Goal: Information Seeking & Learning: Compare options

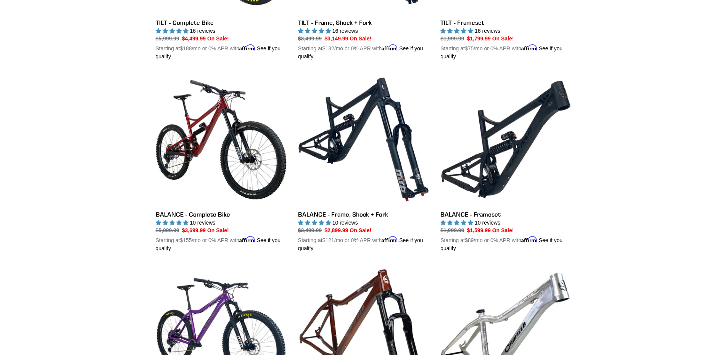
scroll to position [343, 0]
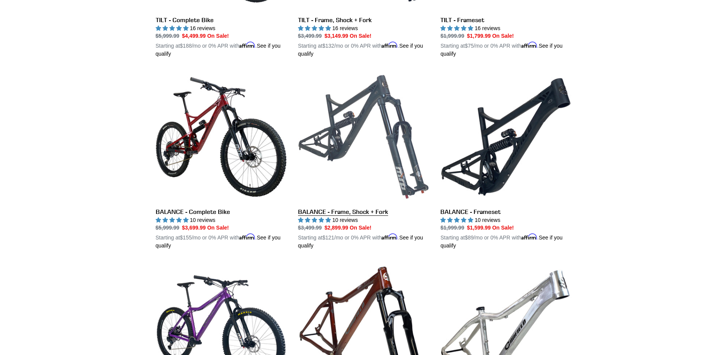
click at [326, 136] on link "BALANCE - Frame, Shock + Fork" at bounding box center [363, 160] width 131 height 179
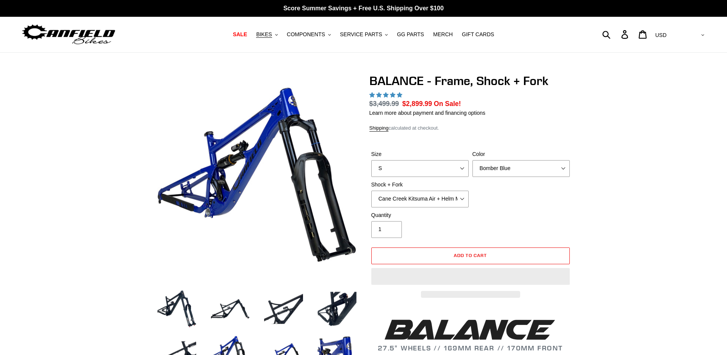
select select "highest-rating"
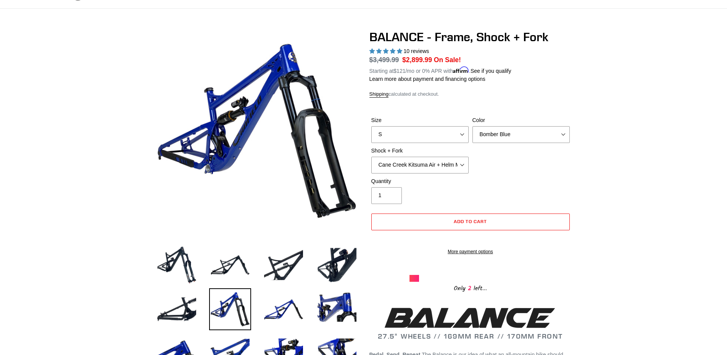
scroll to position [38, 0]
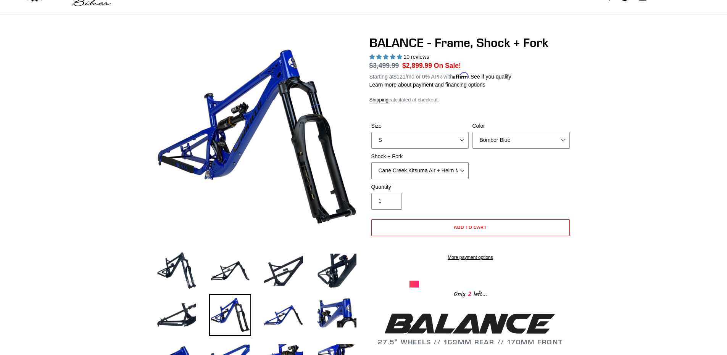
click at [386, 164] on select "Cane Creek Kitsuma Air + Helm MKII 27.5 170mm Fox Float X2 or DHX2 + Fox Float …" at bounding box center [419, 171] width 97 height 17
click at [371, 163] on select "Cane Creek Kitsuma Air + Helm MKII 27.5 170mm Fox Float X2 or DHX2 + Fox Float …" at bounding box center [419, 171] width 97 height 17
click at [384, 163] on select "Cane Creek Kitsuma Air + Helm MKII 27.5 170mm Fox Float X2 or DHX2 + Fox Float …" at bounding box center [419, 171] width 97 height 17
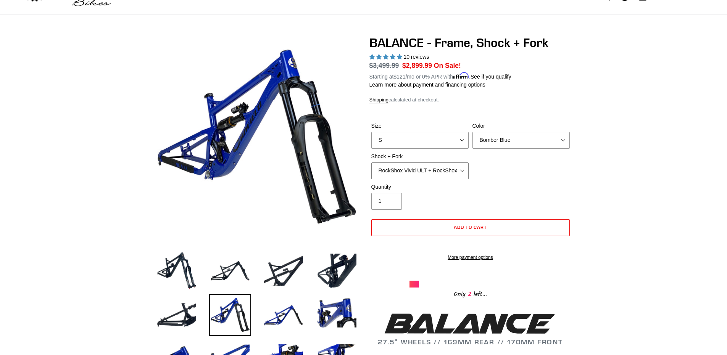
click at [371, 163] on select "Cane Creek Kitsuma Air + Helm MKII 27.5 170mm Fox Float X2 or DHX2 + Fox Float …" at bounding box center [419, 171] width 97 height 17
click at [401, 171] on select "Cane Creek Kitsuma Air + Helm MKII 27.5 170mm Fox Float X2 or DHX2 + Fox Float …" at bounding box center [419, 171] width 97 height 17
click at [371, 163] on select "Cane Creek Kitsuma Air + Helm MKII 27.5 170mm Fox Float X2 or DHX2 + Fox Float …" at bounding box center [419, 171] width 97 height 17
click at [405, 166] on select "Cane Creek Kitsuma Air + Helm MKII 27.5 170mm Fox Float X2 or DHX2 + Fox Float …" at bounding box center [419, 171] width 97 height 17
click at [371, 163] on select "Cane Creek Kitsuma Air + Helm MKII 27.5 170mm Fox Float X2 or DHX2 + Fox Float …" at bounding box center [419, 171] width 97 height 17
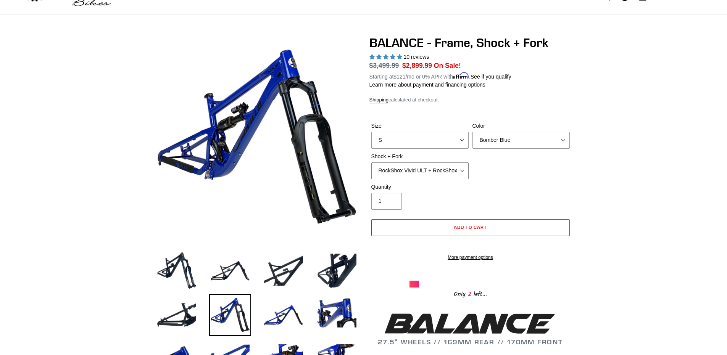
click at [398, 165] on select "Cane Creek Kitsuma Air + Helm MKII 27.5 170mm Fox Float X2 or DHX2 + Fox Float …" at bounding box center [419, 171] width 97 height 17
select select "Fox Float X2 or DHX2 + Fox Float GripX2 Kashima 170mm (29 or 27.5)"
click at [371, 163] on select "Cane Creek Kitsuma Air + Helm MKII 27.5 170mm Fox Float X2 or DHX2 + Fox Float …" at bounding box center [419, 171] width 97 height 17
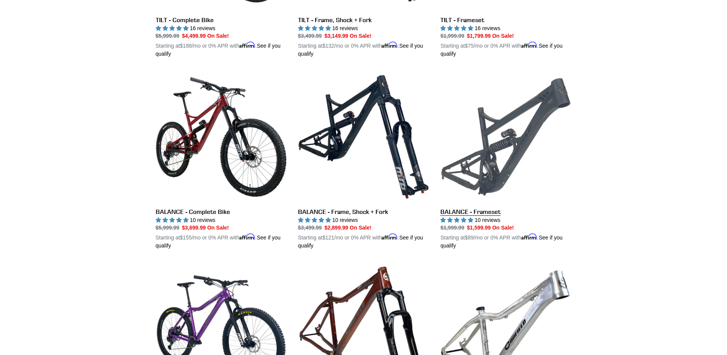
click at [502, 143] on link "BALANCE - Frameset" at bounding box center [505, 160] width 131 height 179
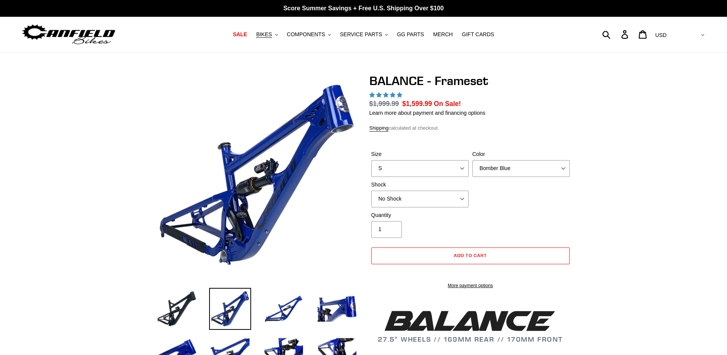
select select "highest-rating"
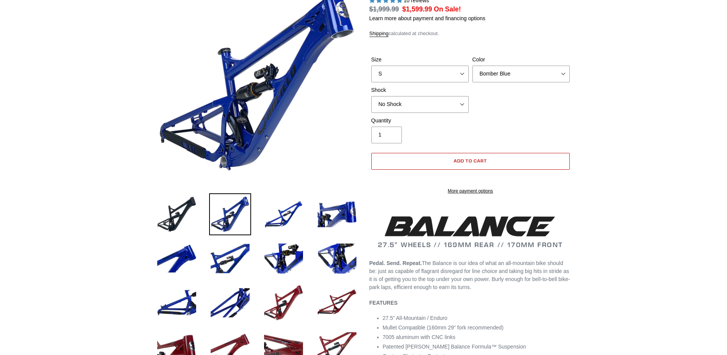
scroll to position [76, 0]
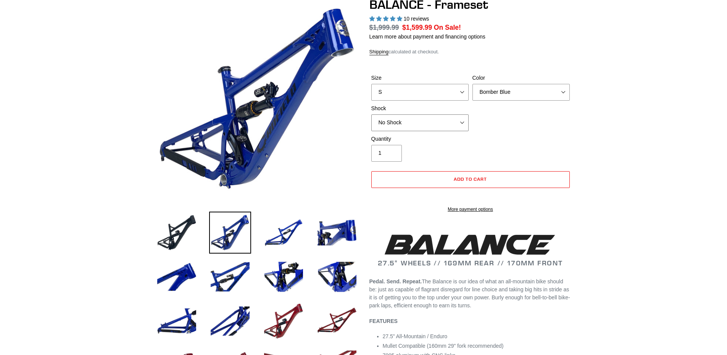
click at [400, 123] on select "No Shock Cane Creek Kitsuma Air Öhlins TTX2 Air EXT Storia V3-S" at bounding box center [419, 122] width 97 height 17
click at [371, 114] on select "No Shock Cane Creek Kitsuma Air Öhlins TTX2 Air EXT Storia V3-S" at bounding box center [419, 122] width 97 height 17
click at [394, 124] on select "No Shock Cane Creek Kitsuma Air Öhlins TTX2 Air EXT Storia V3-S" at bounding box center [419, 122] width 97 height 17
click at [371, 114] on select "No Shock Cane Creek Kitsuma Air Öhlins TTX2 Air EXT Storia V3-S" at bounding box center [419, 122] width 97 height 17
click at [393, 123] on select "No Shock Cane Creek Kitsuma Air Öhlins TTX2 Air EXT Storia V3-S" at bounding box center [419, 122] width 97 height 17
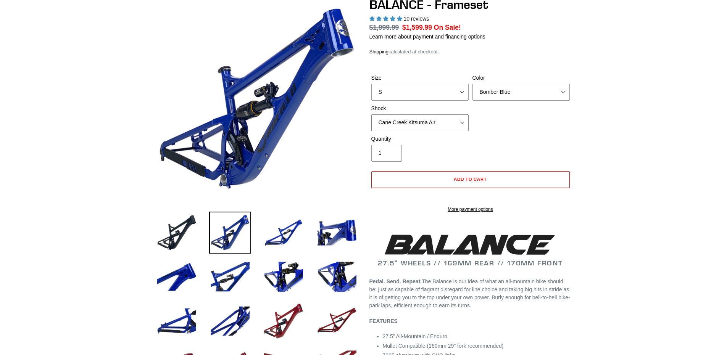
click at [371, 114] on select "No Shock Cane Creek Kitsuma Air Öhlins TTX2 Air EXT Storia V3-S" at bounding box center [419, 122] width 97 height 17
click at [401, 125] on select "No Shock Cane Creek Kitsuma Air Öhlins TTX2 Air EXT Storia V3-S" at bounding box center [419, 122] width 97 height 17
click at [371, 114] on select "No Shock Cane Creek Kitsuma Air Öhlins TTX2 Air EXT Storia V3-S" at bounding box center [419, 122] width 97 height 17
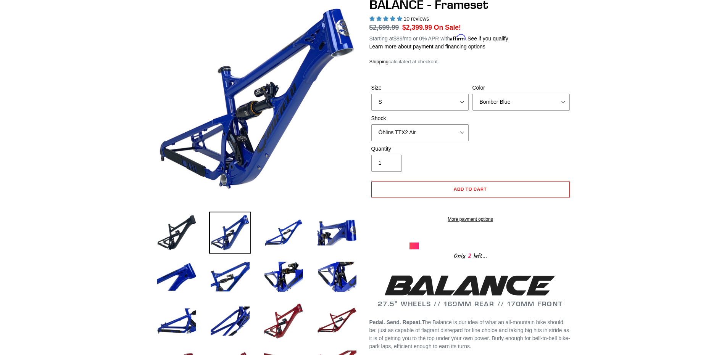
click at [397, 123] on div "Shock No Shock Cane Creek Kitsuma Air Öhlins TTX2 Air EXT Storia V3-S" at bounding box center [419, 127] width 101 height 27
click at [395, 131] on select "No Shock Cane Creek Kitsuma Air Öhlins TTX2 Air EXT Storia V3-S" at bounding box center [419, 132] width 97 height 17
click at [371, 124] on select "No Shock Cane Creek Kitsuma Air Öhlins TTX2 Air EXT Storia V3-S" at bounding box center [419, 132] width 97 height 17
click at [402, 137] on select "No Shock Cane Creek Kitsuma Air Öhlins TTX2 Air EXT Storia V3-S" at bounding box center [419, 132] width 97 height 17
click at [371, 124] on select "No Shock Cane Creek Kitsuma Air Öhlins TTX2 Air EXT Storia V3-S" at bounding box center [419, 132] width 97 height 17
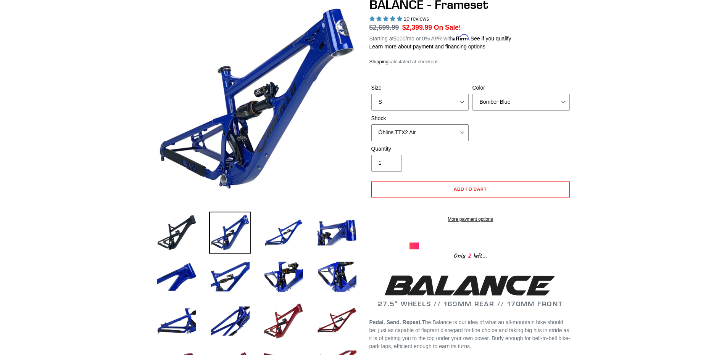
click at [402, 139] on select "No Shock Cane Creek Kitsuma Air Öhlins TTX2 Air EXT Storia V3-S" at bounding box center [419, 132] width 97 height 17
select select "EXT Storia V3-S"
click at [371, 124] on select "No Shock Cane Creek Kitsuma Air Öhlins TTX2 Air EXT Storia V3-S" at bounding box center [419, 132] width 97 height 17
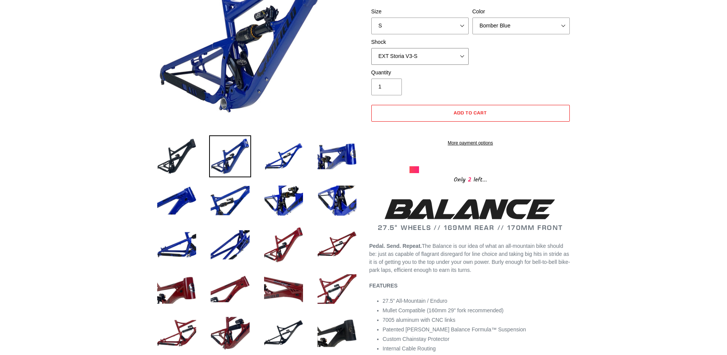
scroll to position [38, 0]
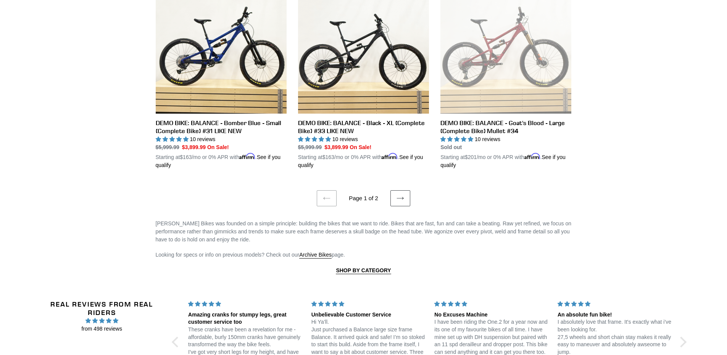
scroll to position [1603, 0]
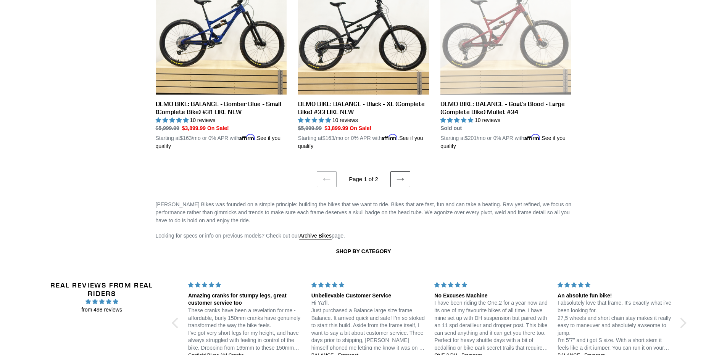
click at [401, 176] on icon at bounding box center [401, 180] width 8 height 8
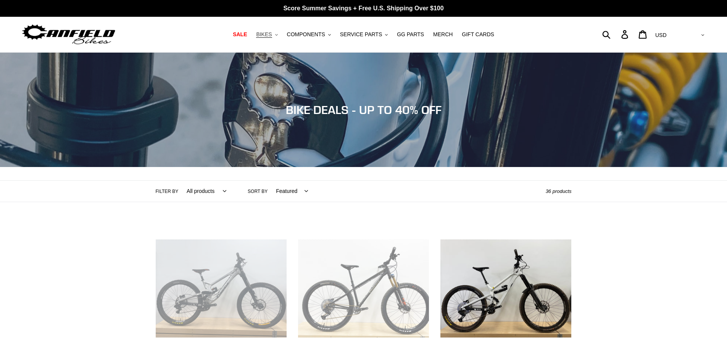
click at [270, 31] on span "BIKES" at bounding box center [264, 34] width 16 height 6
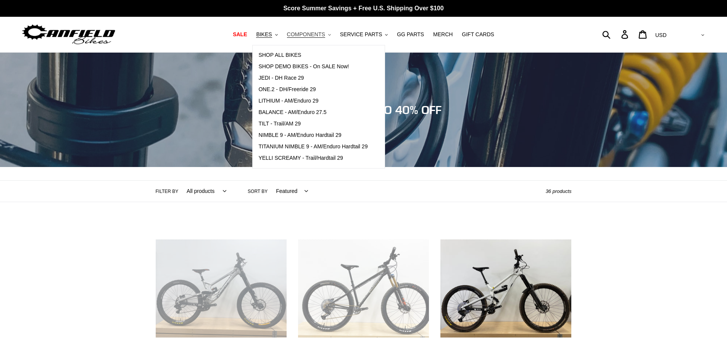
click at [332, 31] on button "COMPONENTS .cls-1{fill:#231f20}" at bounding box center [309, 34] width 52 height 10
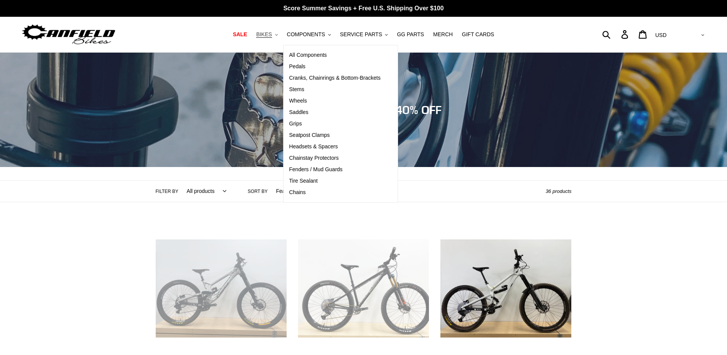
click at [271, 38] on span "BIKES" at bounding box center [264, 34] width 16 height 6
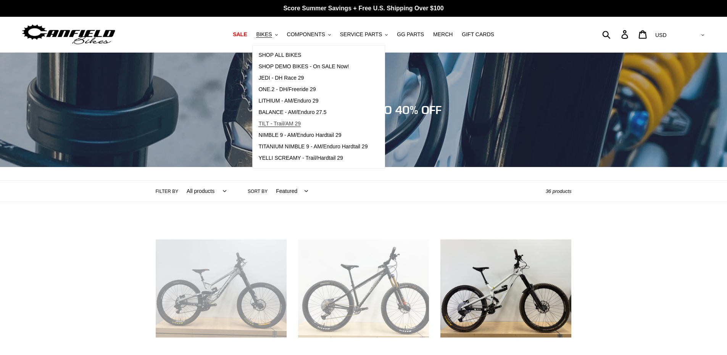
click at [297, 124] on span "TILT - Trail/AM 29" at bounding box center [279, 124] width 42 height 6
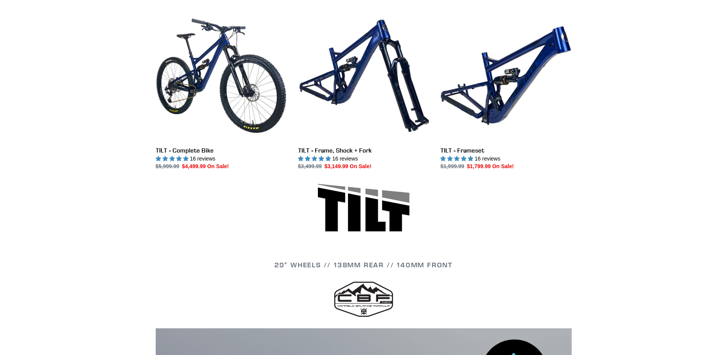
scroll to position [229, 0]
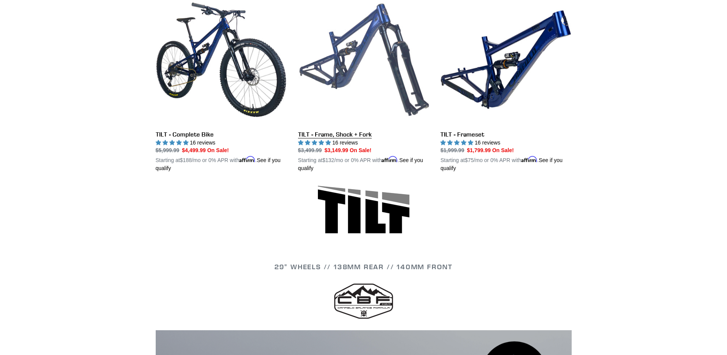
click at [339, 79] on link "TILT - Frame, Shock + Fork" at bounding box center [363, 83] width 131 height 179
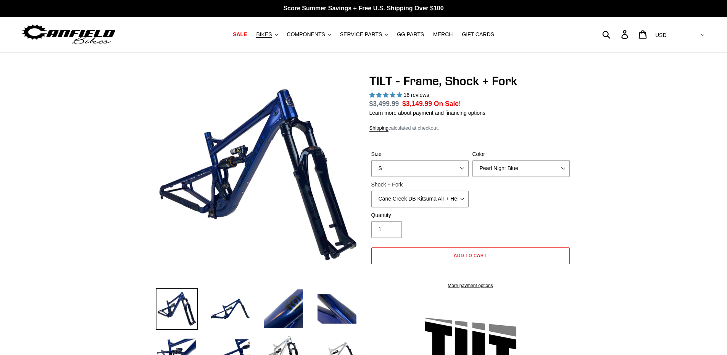
select select "highest-rating"
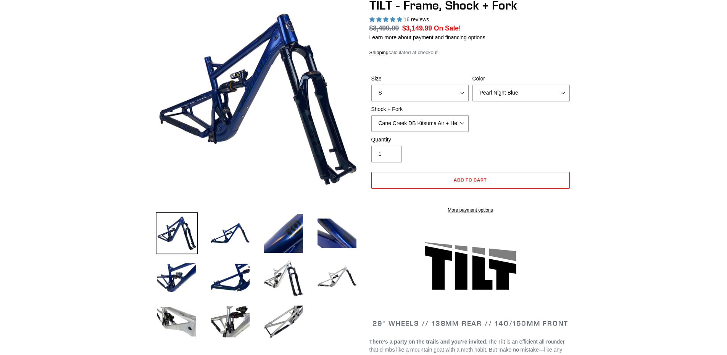
scroll to position [76, 0]
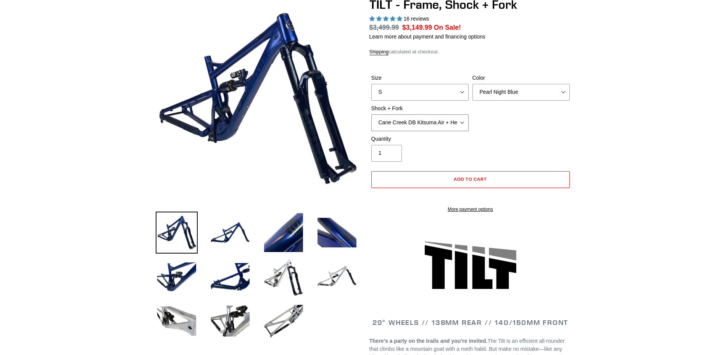
click at [386, 121] on select "Cane Creek DB Kitsuma Air + Helm MKII 140mm Cane Creek DB Kitsuma Air + Fox 36 …" at bounding box center [419, 122] width 97 height 17
click at [371, 114] on select "Cane Creek DB Kitsuma Air + Helm MKII 140mm Cane Creek DB Kitsuma Air + Fox 36 …" at bounding box center [419, 122] width 97 height 17
click at [407, 124] on select "Cane Creek DB Kitsuma Air + Helm MKII 140mm Cane Creek DB Kitsuma Air + Fox 36 …" at bounding box center [419, 122] width 97 height 17
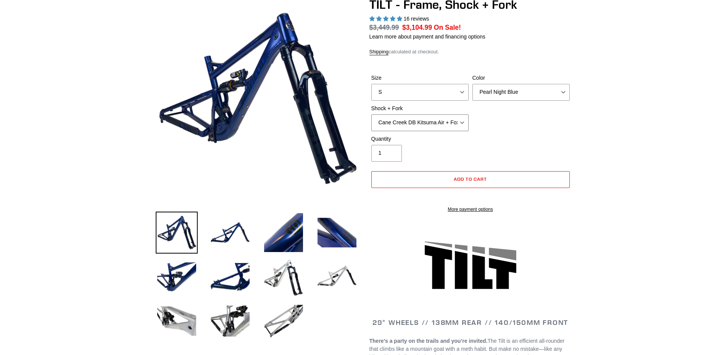
select select "Fox Float X + Fox 36 Grip X Factory 150mm"
click at [371, 114] on select "Cane Creek DB Kitsuma Air + Helm MKII 140mm Cane Creek DB Kitsuma Air + Fox 36 …" at bounding box center [419, 122] width 97 height 17
click at [399, 116] on select "Cane Creek DB Kitsuma Air + Helm MKII 140mm Cane Creek DB Kitsuma Air + Fox 36 …" at bounding box center [419, 122] width 97 height 17
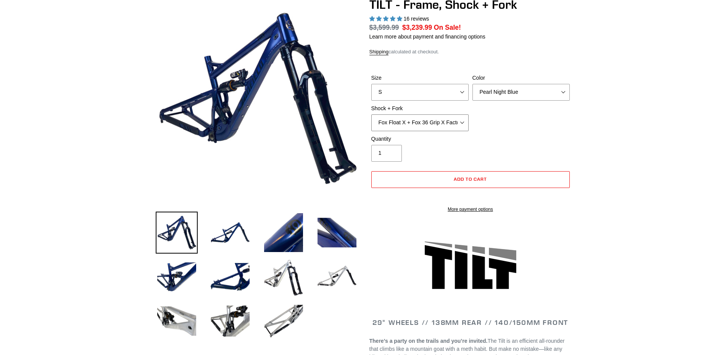
click at [402, 124] on select "Cane Creek DB Kitsuma Air + Helm MKII 140mm Cane Creek DB Kitsuma Air + Fox 36 …" at bounding box center [419, 122] width 97 height 17
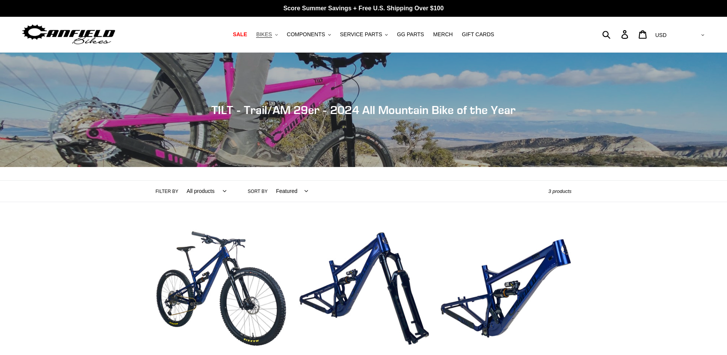
click at [268, 35] on span "BIKES" at bounding box center [264, 34] width 16 height 6
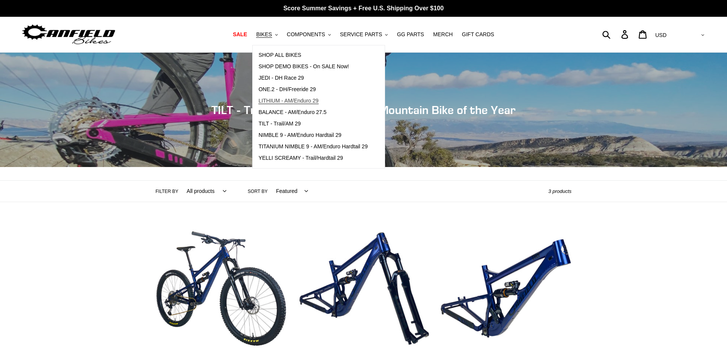
click at [301, 101] on span "LITHIUM - AM/Enduro 29" at bounding box center [288, 101] width 60 height 6
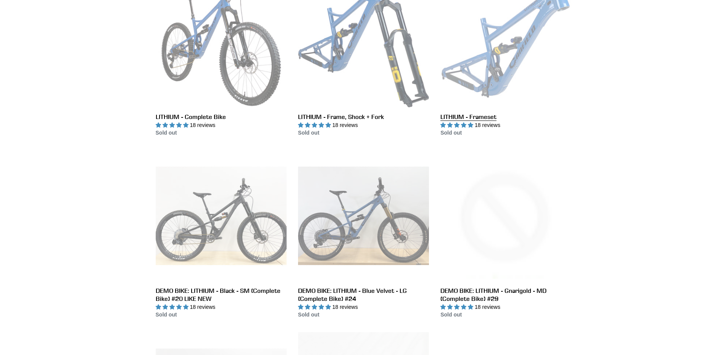
scroll to position [267, 0]
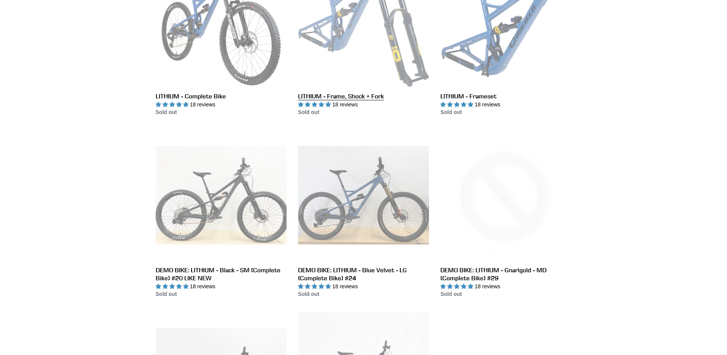
click at [360, 52] on link "LITHIUM - Frame, Shock + Fork" at bounding box center [363, 36] width 131 height 161
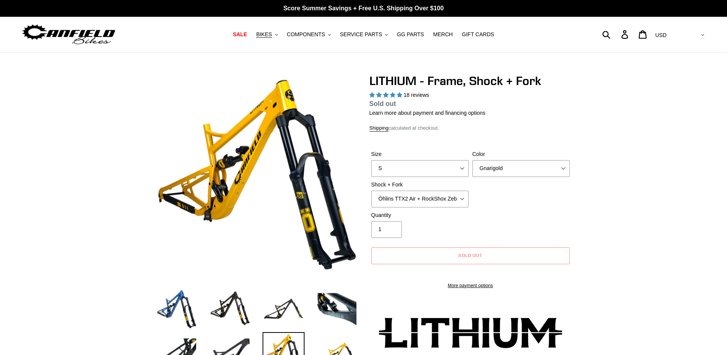
select select "highest-rating"
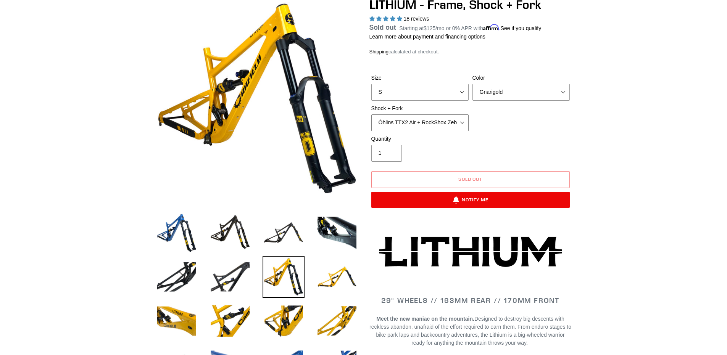
click at [406, 121] on select "Öhlins TTX2 Air + RockShox Zeb Ultimate 170mm Fox FLOAT X2 Factory + Fox 38 FLO…" at bounding box center [419, 122] width 97 height 17
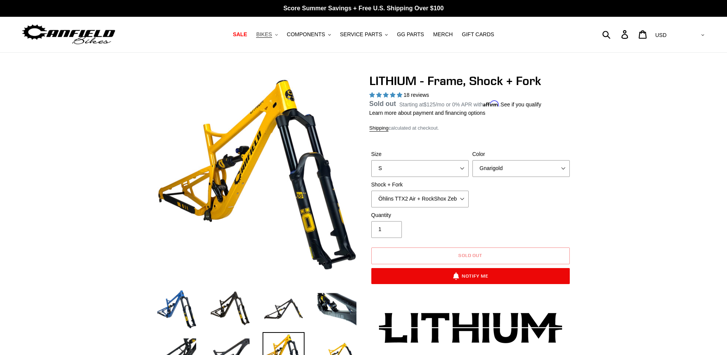
click at [272, 35] on span "BIKES" at bounding box center [264, 34] width 16 height 6
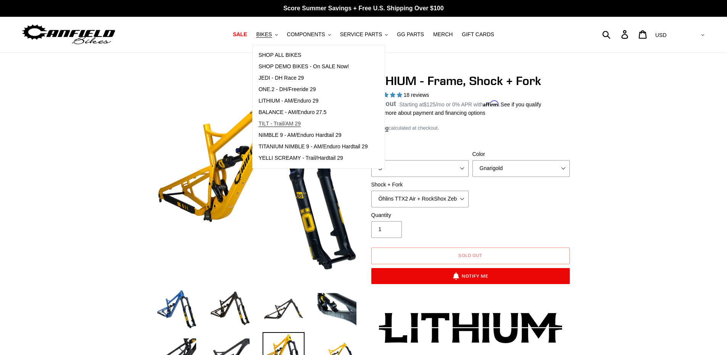
click at [299, 124] on span "TILT - Trail/AM 29" at bounding box center [279, 124] width 42 height 6
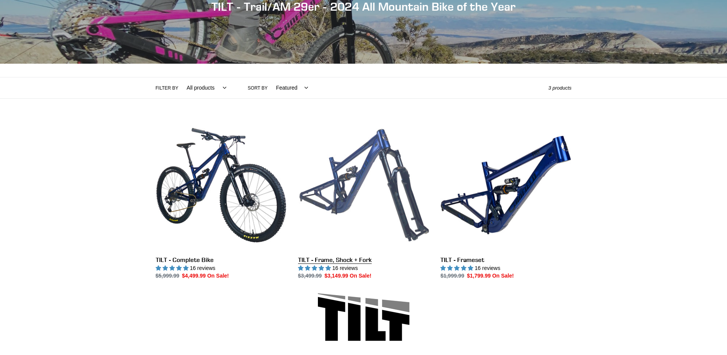
scroll to position [114, 0]
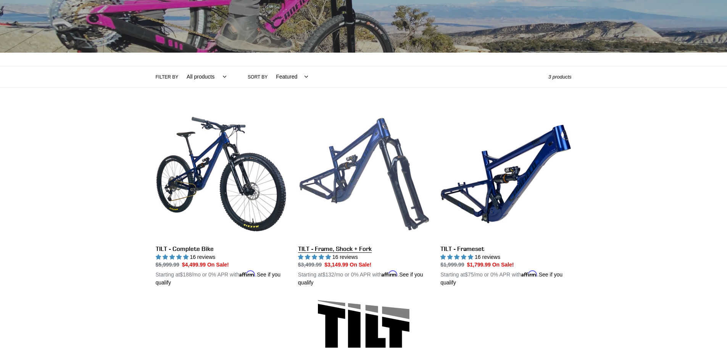
click at [374, 165] on link "TILT - Frame, Shock + Fork" at bounding box center [363, 198] width 131 height 179
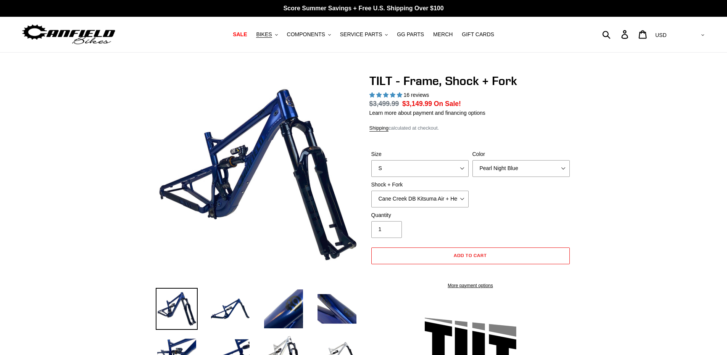
select select "highest-rating"
click at [445, 194] on div "Shock + Fork Cane Creek DB Kitsuma Air + Helm MKII 140mm Cane Creek DB Kitsuma …" at bounding box center [419, 194] width 101 height 27
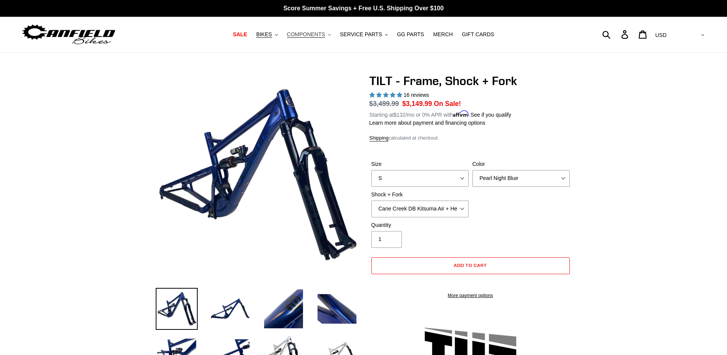
click at [313, 35] on span "COMPONENTS" at bounding box center [306, 34] width 38 height 6
click at [272, 35] on span "BIKES" at bounding box center [264, 34] width 16 height 6
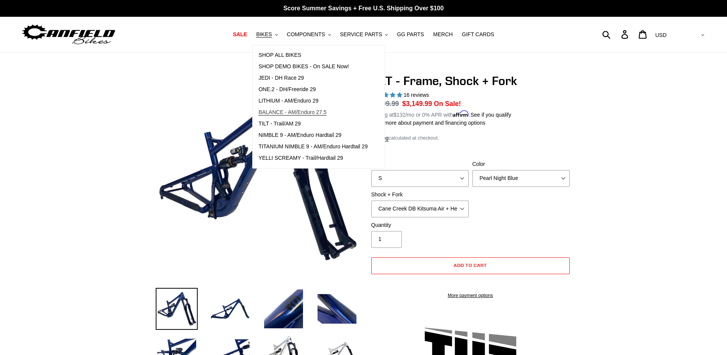
click at [300, 107] on link "BALANCE - AM/Enduro 27.5" at bounding box center [313, 112] width 121 height 11
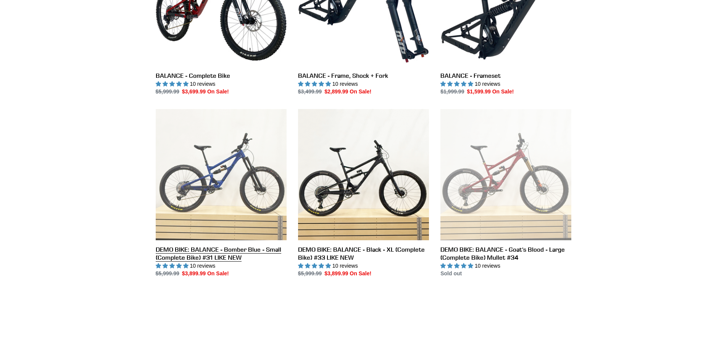
scroll to position [305, 0]
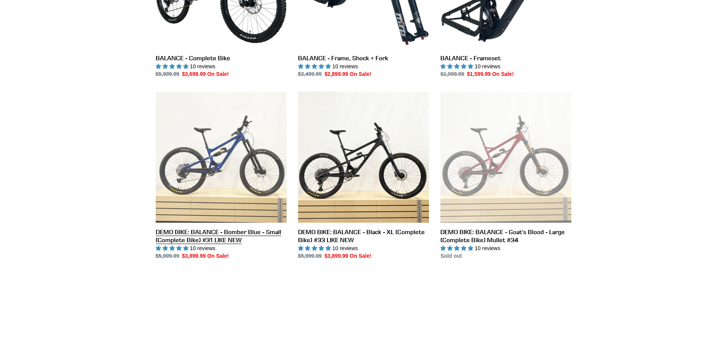
click at [222, 148] on link "DEMO BIKE: BALANCE - Bomber Blue - Small (Complete Bike) #31 LIKE NEW" at bounding box center [221, 176] width 131 height 169
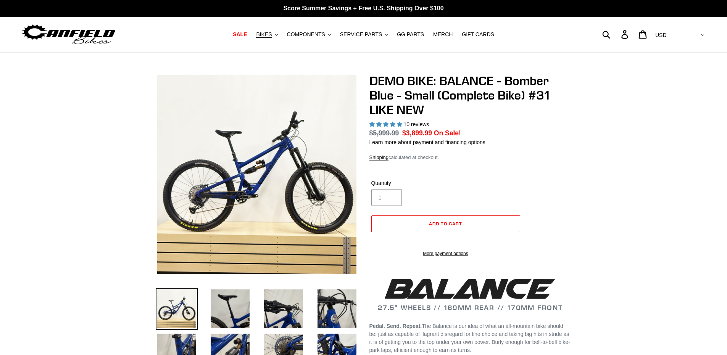
select select "highest-rating"
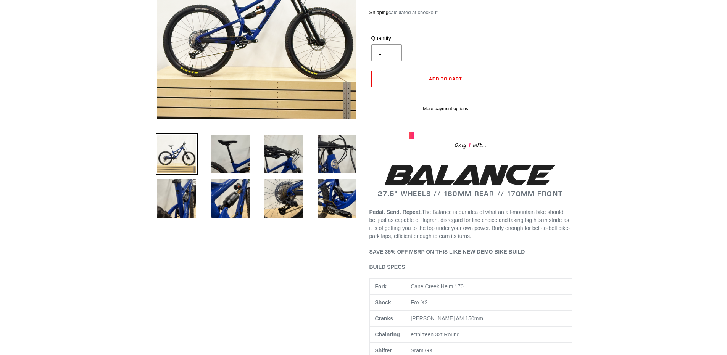
scroll to position [38, 0]
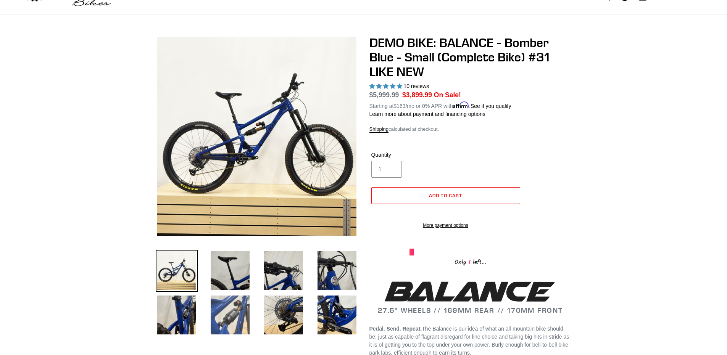
click at [229, 313] on img at bounding box center [230, 315] width 42 height 42
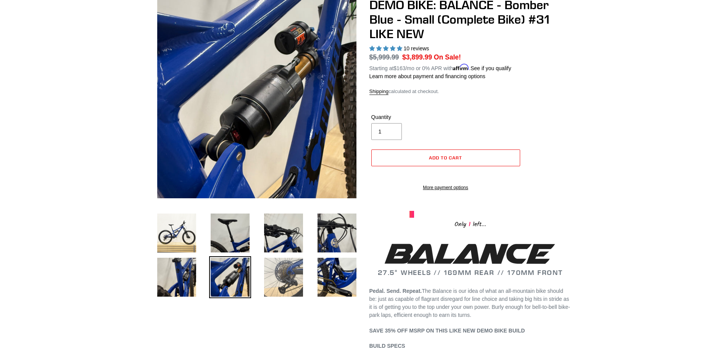
scroll to position [76, 0]
click at [285, 282] on img at bounding box center [284, 277] width 42 height 42
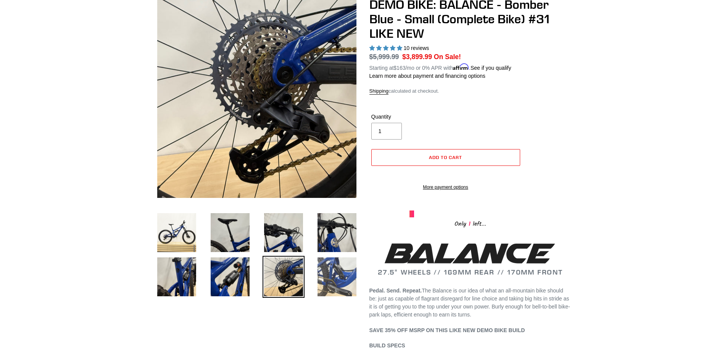
click at [325, 275] on img at bounding box center [337, 277] width 42 height 42
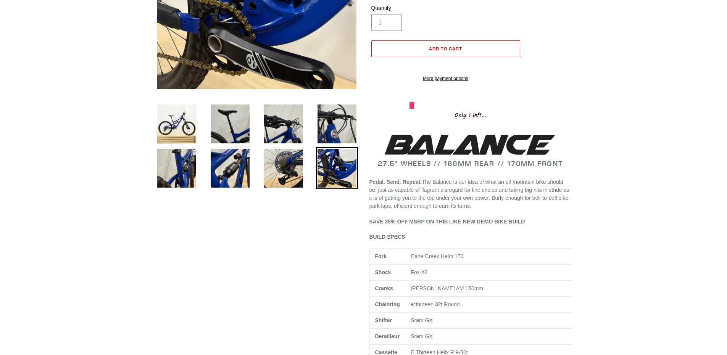
scroll to position [267, 0]
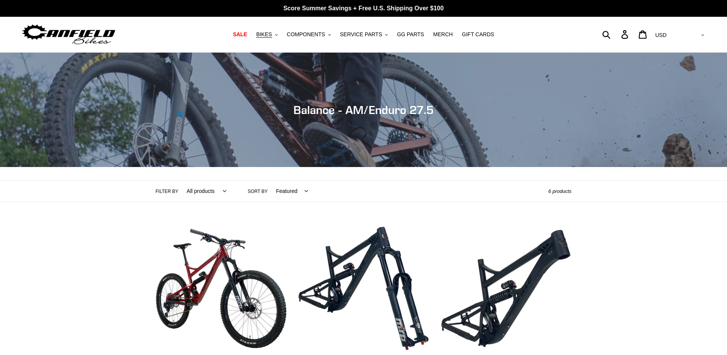
click at [209, 190] on select "All products 275 balance BFCM23 BFCM24 CBF DEMO BIKE [GEOGRAPHIC_DATA] Full Sus…" at bounding box center [205, 191] width 50 height 21
click at [247, 32] on span "SALE" at bounding box center [240, 34] width 14 height 6
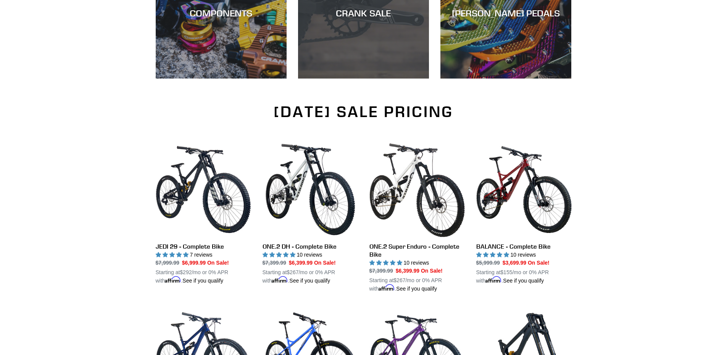
scroll to position [229, 0]
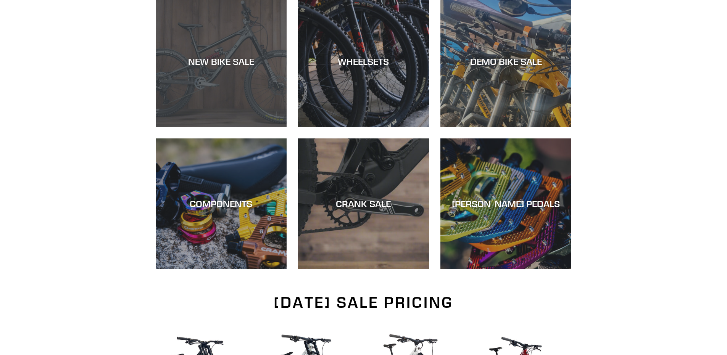
click at [224, 127] on div "NEW BIKE SALE" at bounding box center [221, 127] width 131 height 0
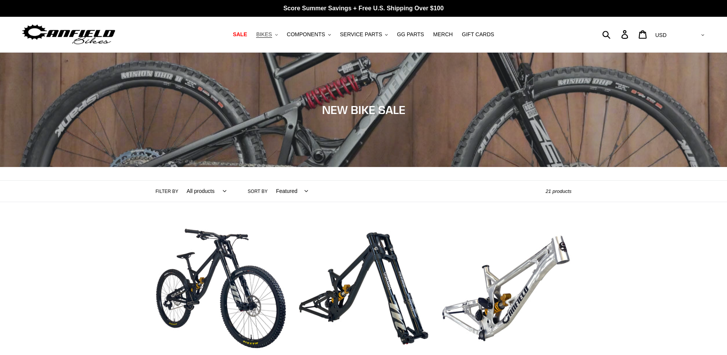
click at [268, 31] on button "BIKES .cls-1{fill:#231f20}" at bounding box center [266, 34] width 29 height 10
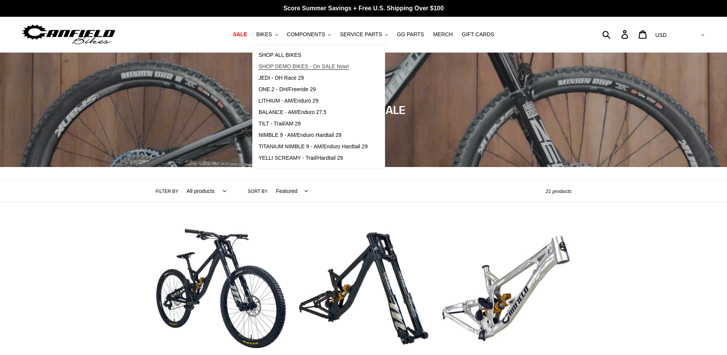
click at [289, 64] on span "SHOP DEMO BIKES - On SALE Now!" at bounding box center [303, 66] width 90 height 6
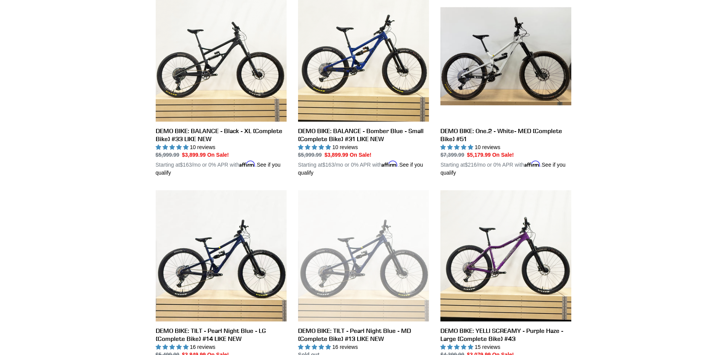
scroll to position [229, 0]
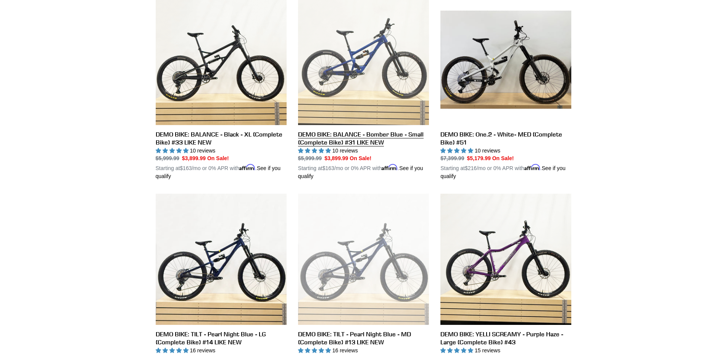
click at [342, 72] on link "DEMO BIKE: BALANCE - Bomber Blue - Small (Complete Bike) #31 LIKE NEW" at bounding box center [363, 87] width 131 height 187
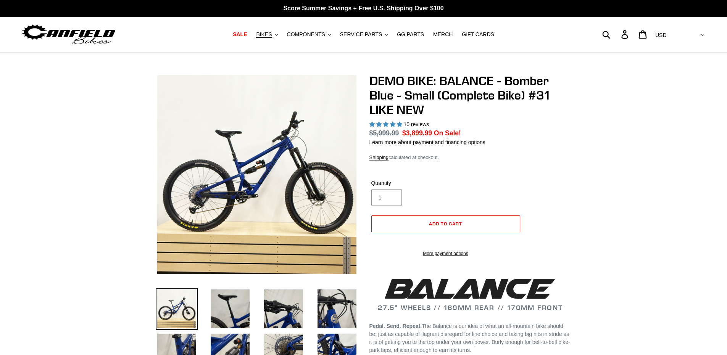
select select "highest-rating"
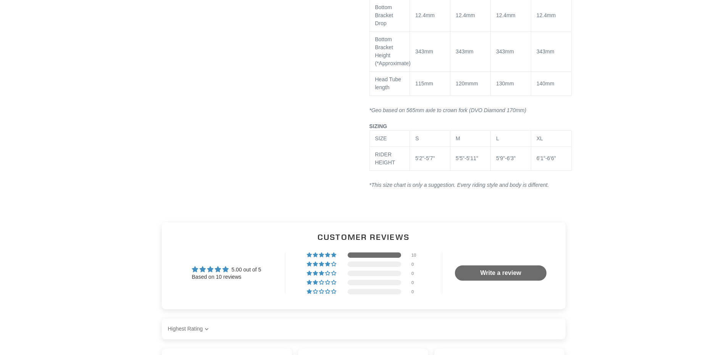
scroll to position [1183, 0]
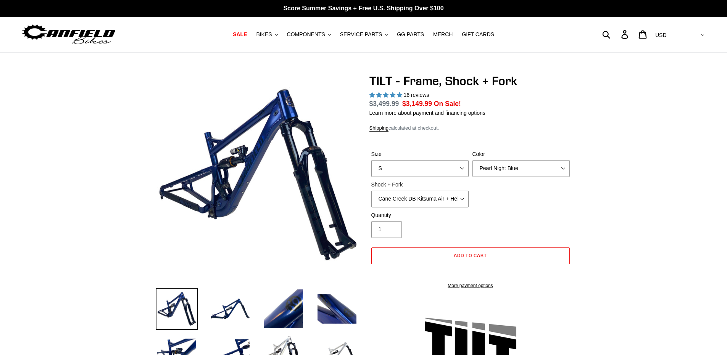
select select "highest-rating"
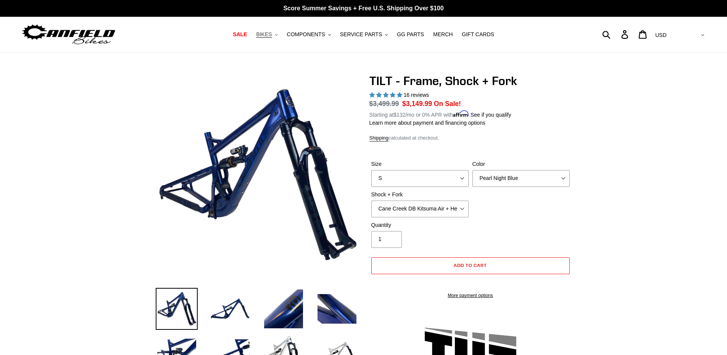
click at [266, 31] on span "BIKES" at bounding box center [264, 34] width 16 height 6
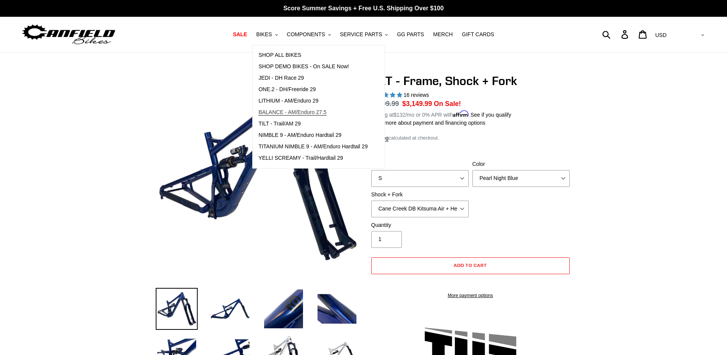
click at [288, 110] on span "BALANCE - AM/Enduro 27.5" at bounding box center [292, 112] width 68 height 6
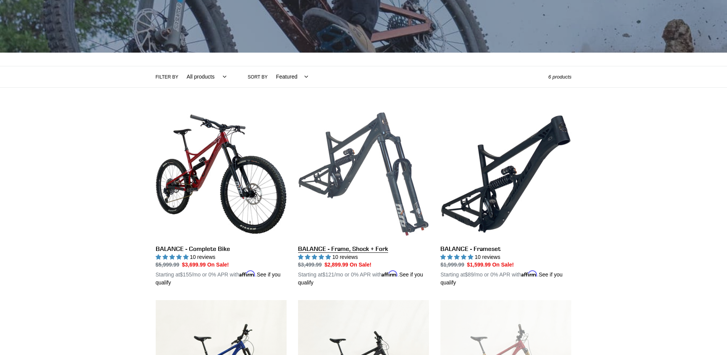
click at [374, 149] on link "BALANCE - Frame, Shock + Fork" at bounding box center [363, 198] width 131 height 179
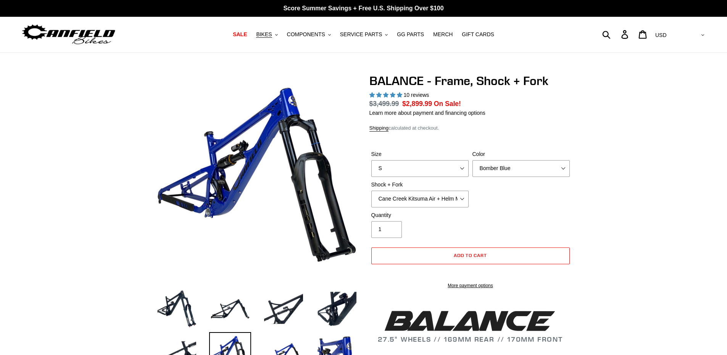
select select "highest-rating"
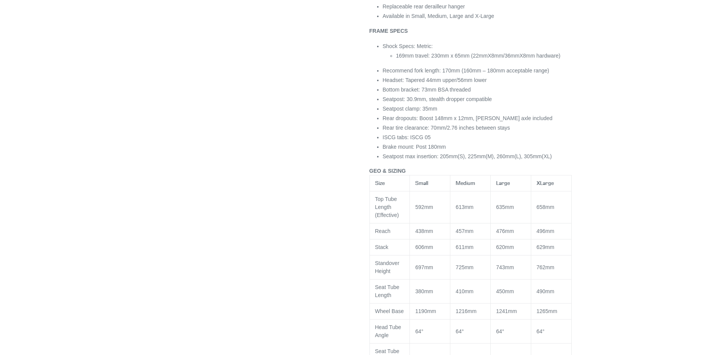
scroll to position [534, 0]
